Goal: Task Accomplishment & Management: Use online tool/utility

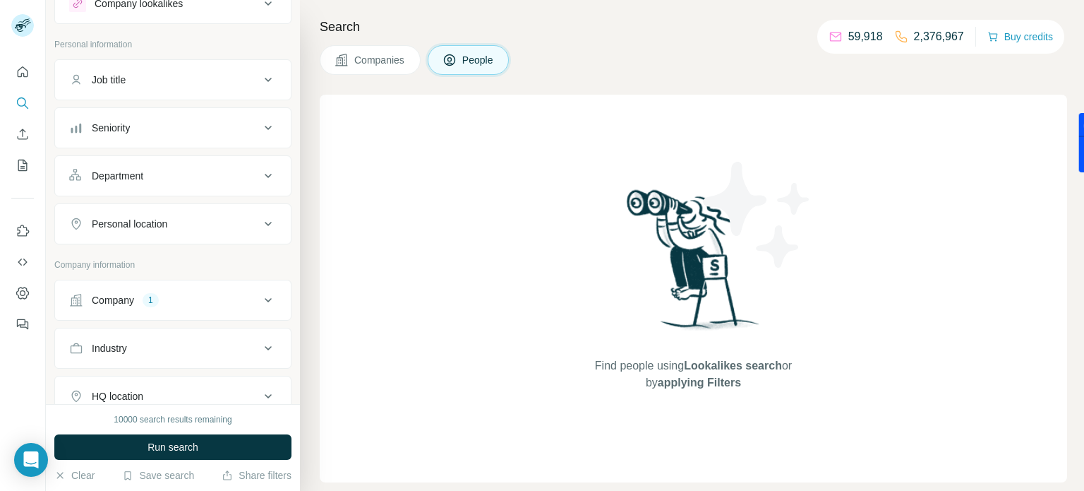
scroll to position [66, 0]
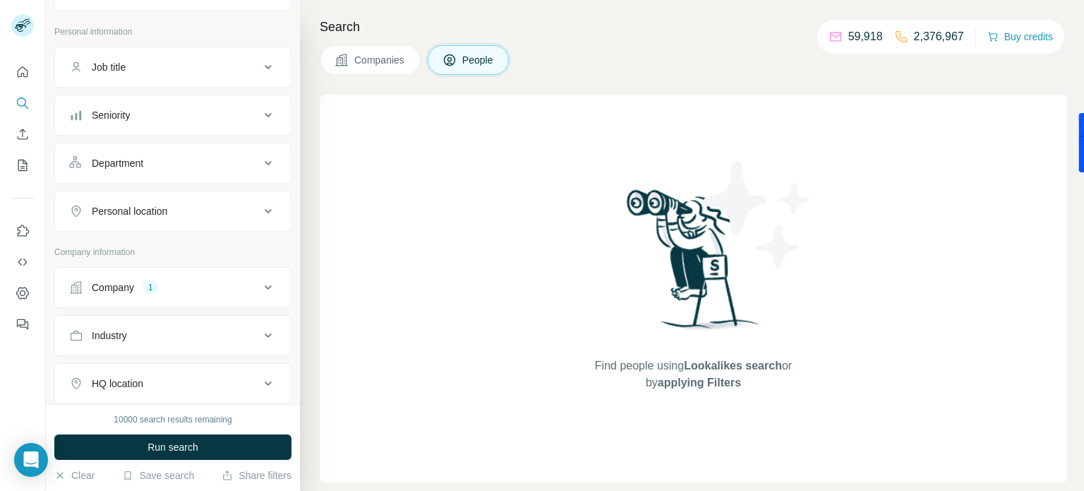
click at [232, 311] on ul "Company 1 Industry HQ location Annual revenue ($) Employees (size) Technologies…" at bounding box center [172, 431] width 237 height 329
click at [253, 291] on div "Company 1" at bounding box center [164, 287] width 191 height 14
click at [155, 376] on icon "button" at bounding box center [149, 379] width 11 height 11
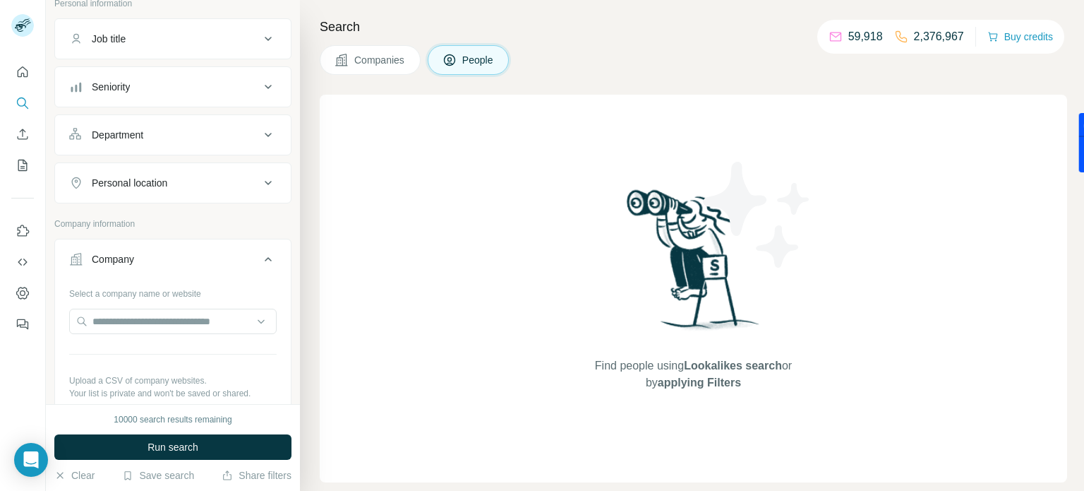
scroll to position [100, 0]
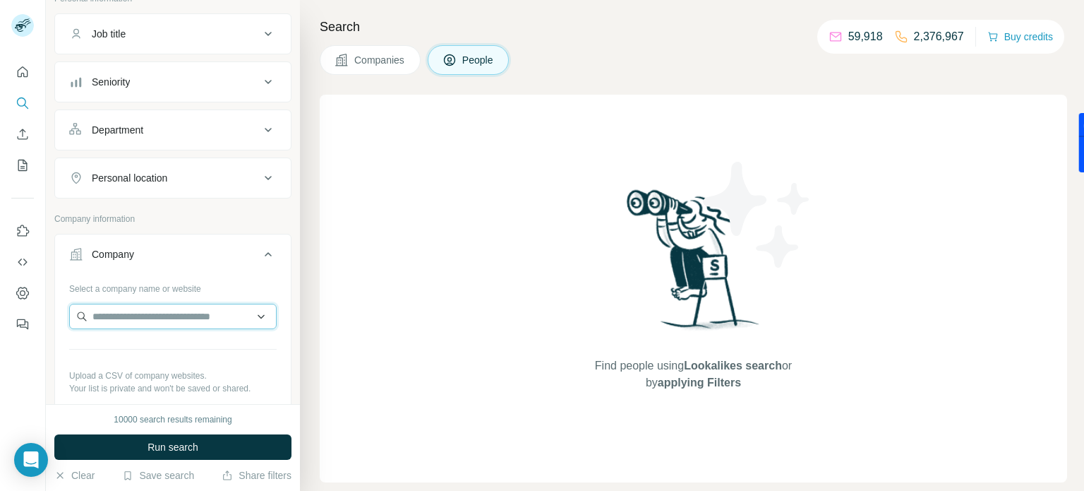
click at [130, 312] on input "text" at bounding box center [173, 316] width 208 height 25
paste input "**********"
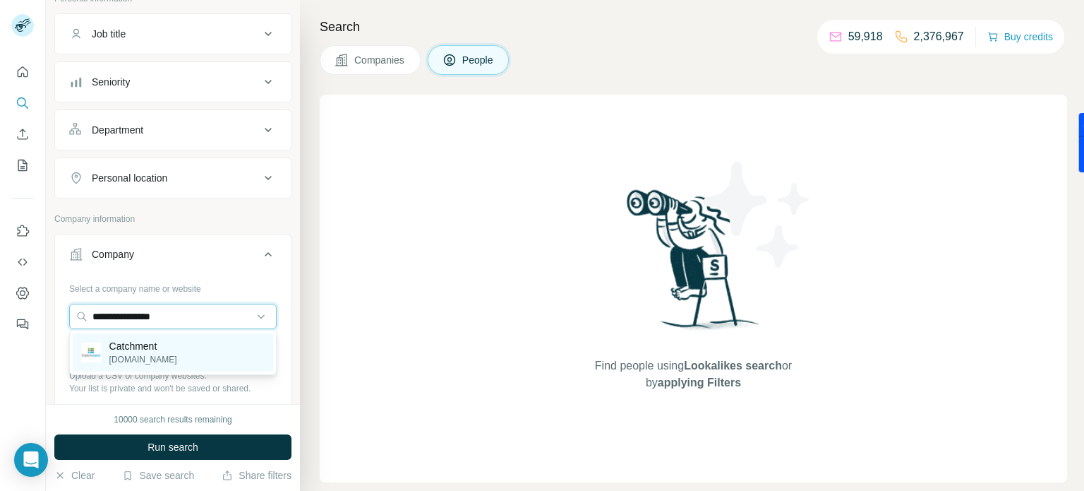
type input "**********"
click at [181, 355] on div "Catchment [DOMAIN_NAME]" at bounding box center [173, 352] width 201 height 38
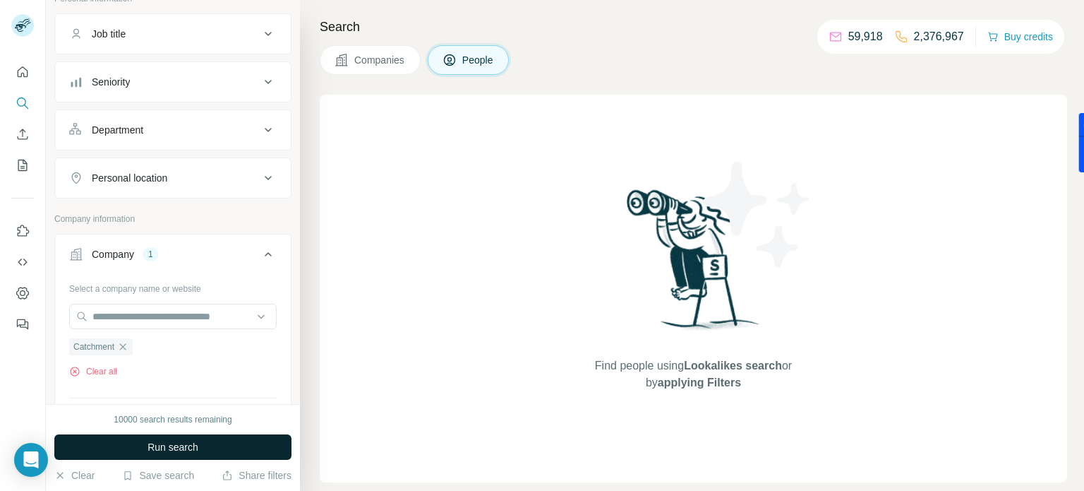
click at [186, 444] on span "Run search" at bounding box center [173, 447] width 51 height 14
click at [400, 64] on span "Companies" at bounding box center [380, 60] width 52 height 14
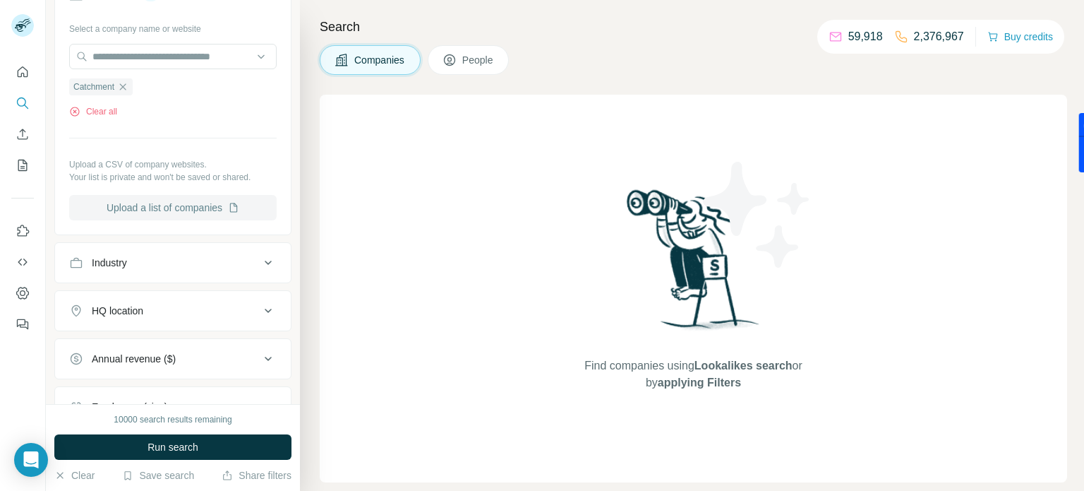
scroll to position [82, 0]
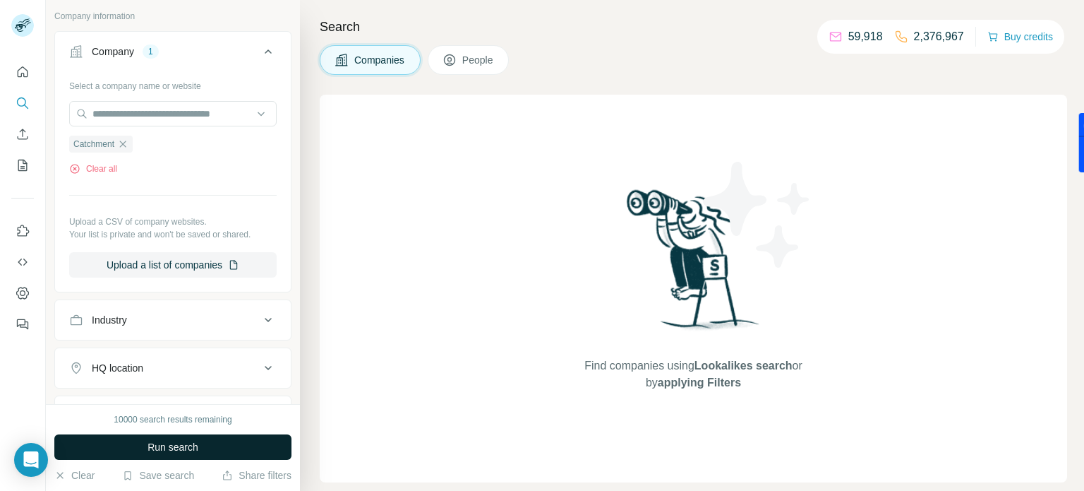
click at [188, 450] on span "Run search" at bounding box center [173, 447] width 51 height 14
